Goal: Navigation & Orientation: Find specific page/section

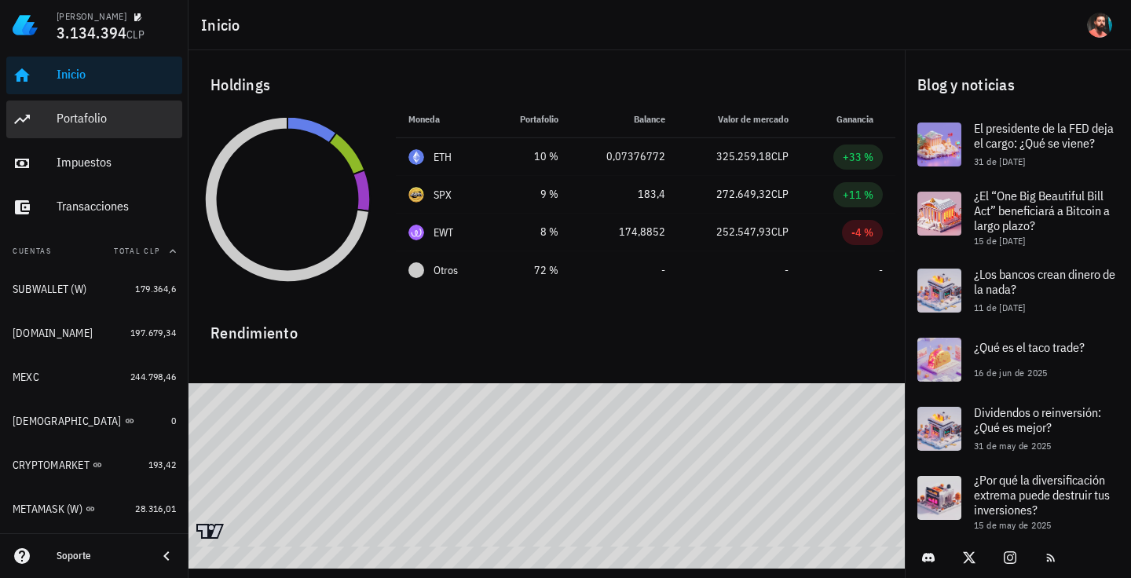
click at [126, 130] on div "Portafolio" at bounding box center [116, 118] width 119 height 35
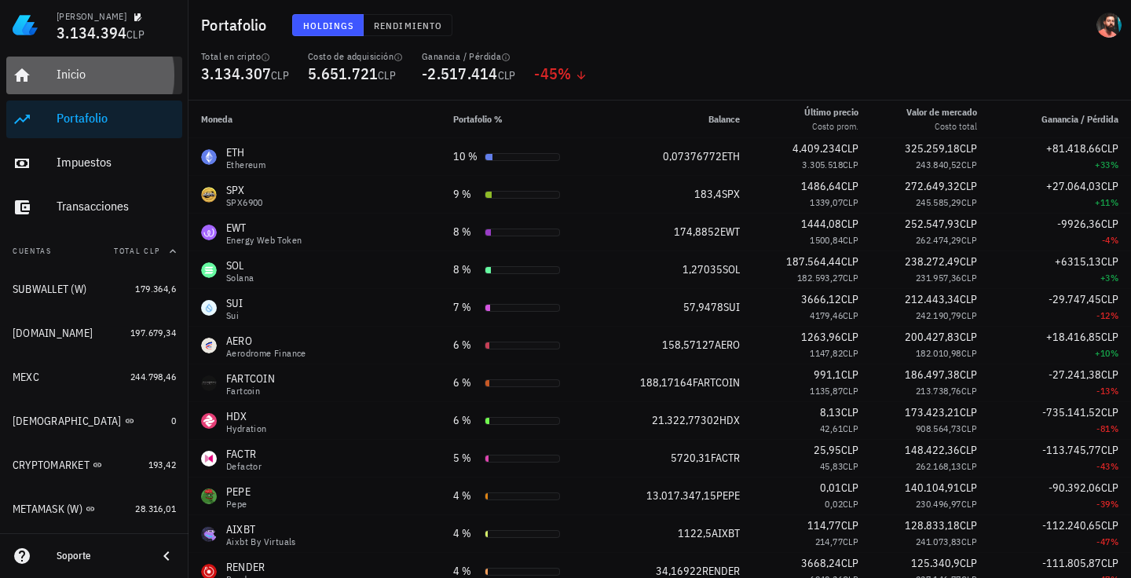
click at [126, 83] on div "Inicio" at bounding box center [116, 74] width 119 height 35
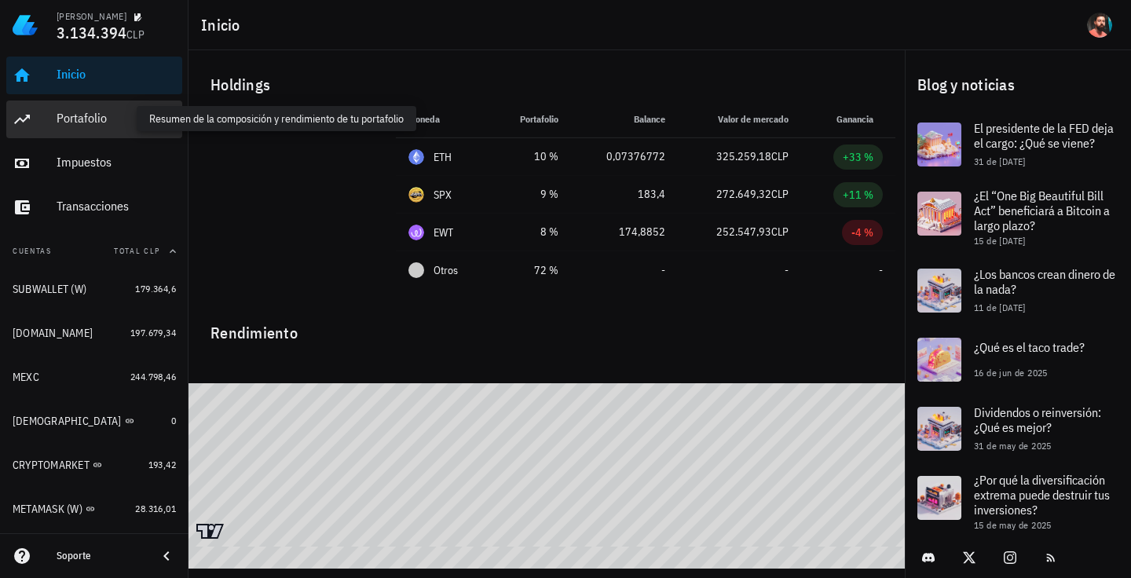
click at [102, 116] on div "Portafolio" at bounding box center [116, 118] width 119 height 15
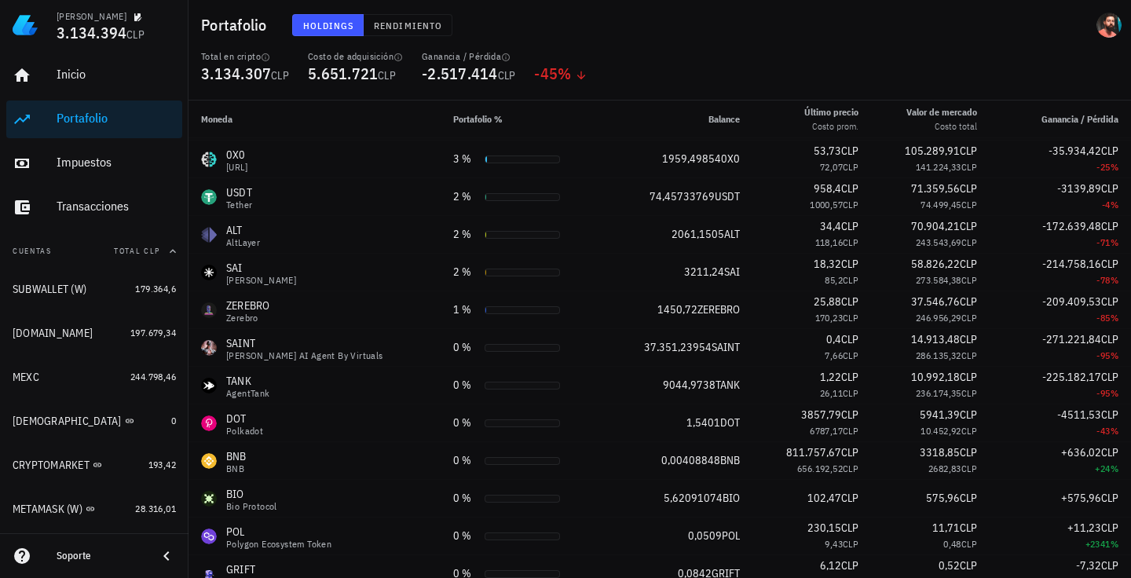
scroll to position [616, 0]
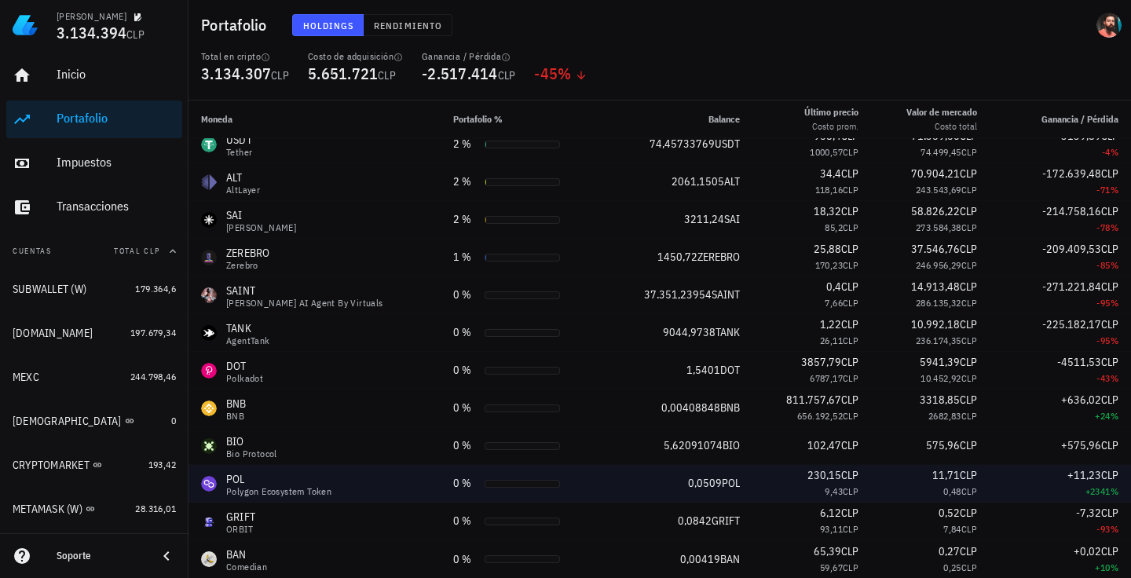
click at [243, 479] on div "POL" at bounding box center [278, 479] width 105 height 16
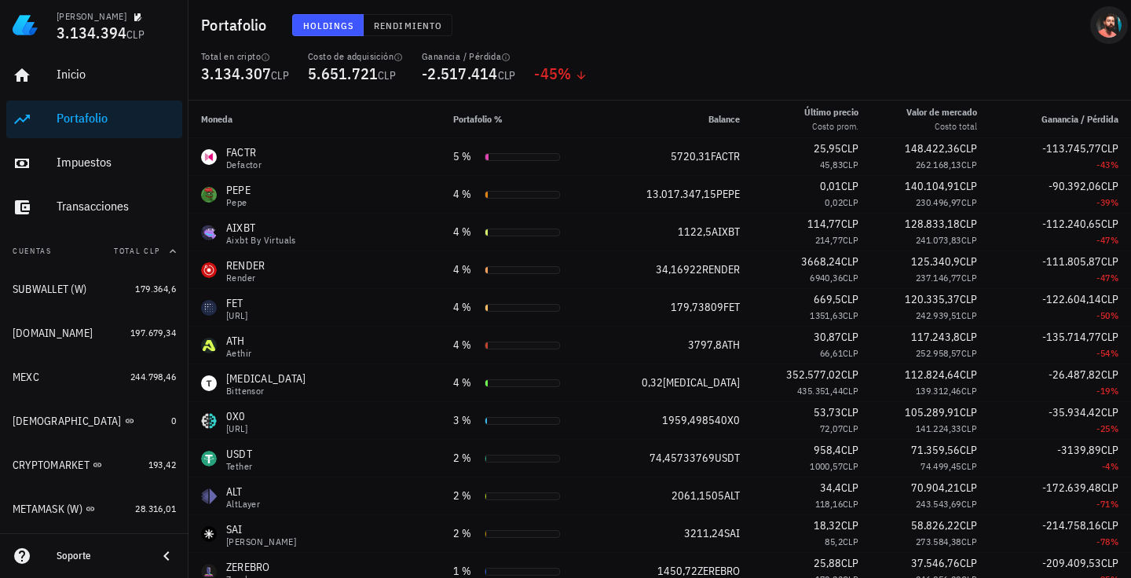
scroll to position [0, 0]
